Goal: Transaction & Acquisition: Purchase product/service

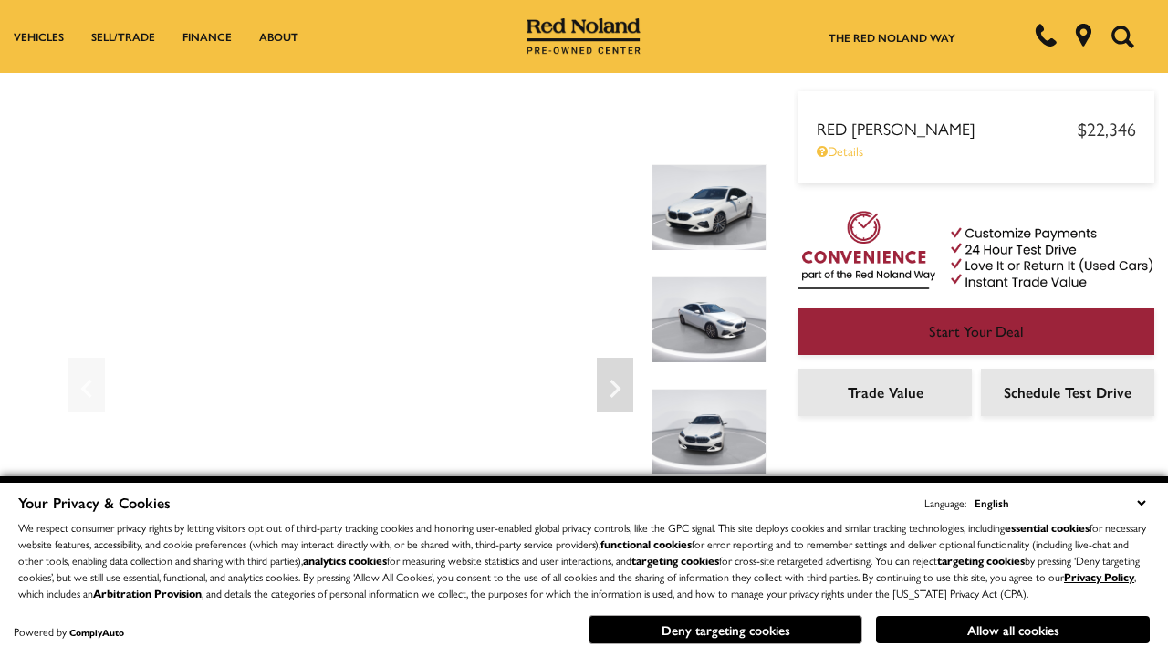
scroll to position [955, 0]
